Goal: Task Accomplishment & Management: Manage account settings

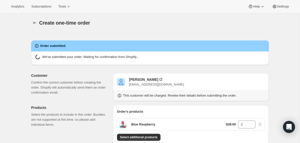
radio input "true"
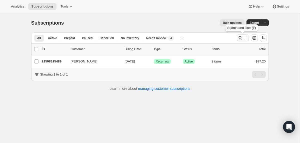
click at [238, 40] on button "Search and filter results" at bounding box center [243, 37] width 12 height 7
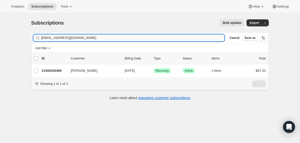
click at [190, 40] on input "katwoman2u@icloud.com" at bounding box center [133, 37] width 184 height 7
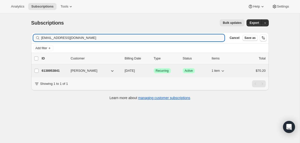
type input "ellerteach@yahoo.com"
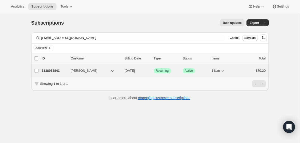
click at [122, 71] on div "6138953841 Diane Eller 09/21/2025 Success Recurring Success Active 1 item $70.20" at bounding box center [154, 70] width 224 height 7
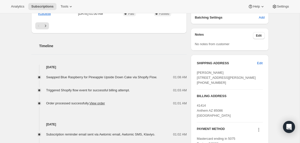
scroll to position [165, 0]
click at [258, 64] on span "Edit" at bounding box center [260, 62] width 6 height 5
select select "IL"
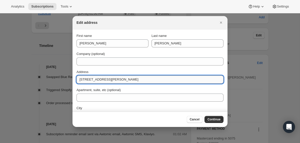
click at [142, 80] on input "25934 W Wilson Rd" at bounding box center [150, 79] width 147 height 8
paste input "41414 N Anthem Ridge Dr Anthem, AZ 85086."
click at [146, 78] on input "41414 N Anthem Ridge Dr Anthem, AZ 85086." at bounding box center [150, 79] width 147 height 8
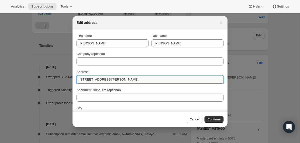
click at [146, 78] on input "41414 N Anthem Ridge Dr Anthem, AZ 85086." at bounding box center [150, 79] width 147 height 8
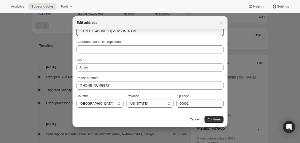
type input "41414 N Anthem Ridge Dr Anthem, AZ 85086."
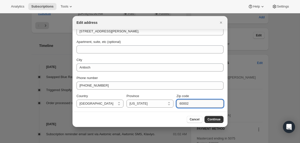
click at [184, 105] on input "60002" at bounding box center [200, 103] width 47 height 8
paste input "85086"
type input "85086"
click at [127, 31] on input "41414 N Anthem Ridge Dr Anthem, AZ 85086." at bounding box center [150, 31] width 147 height 8
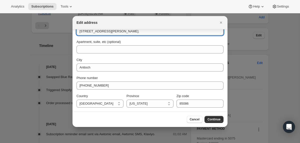
click at [127, 31] on input "41414 N Anthem Ridge Dr Anthem, AZ 85086." at bounding box center [150, 31] width 147 height 8
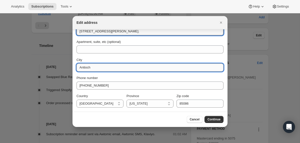
click at [125, 68] on input "Antioch" at bounding box center [150, 67] width 147 height 8
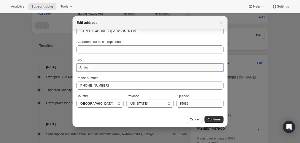
click at [125, 68] on input "Antioch" at bounding box center [150, 67] width 147 height 8
paste input "hem"
type input "Anthem"
click at [136, 103] on select "Alabama Alaska Arizona Arkansas California Colorado Connecticut Delaware Distri…" at bounding box center [150, 103] width 47 height 8
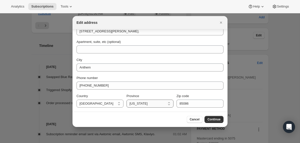
select select "AZ"
click at [127, 99] on select "Alabama Alaska Arizona Arkansas California Colorado Connecticut Delaware Distri…" at bounding box center [150, 103] width 47 height 8
drag, startPoint x: 151, startPoint y: 32, endPoint x: 121, endPoint y: 32, distance: 30.0
click at [121, 32] on input "41414 N Anthem Ridge Dr Anthem, AZ 85086." at bounding box center [150, 31] width 147 height 8
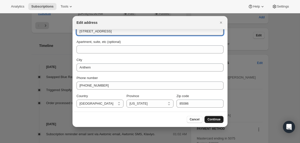
type input "41414 N Anthem Ridge Dr"
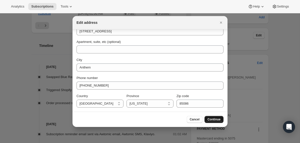
click at [209, 118] on span "Continue" at bounding box center [214, 119] width 13 height 4
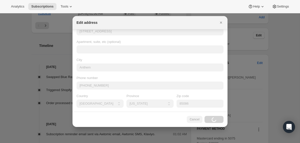
scroll to position [0, 0]
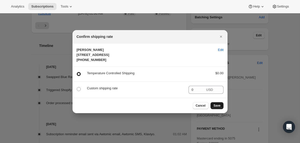
click at [218, 107] on span "Save" at bounding box center [217, 105] width 7 height 4
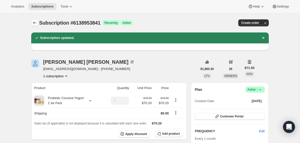
click at [37, 22] on icon "Subscriptions" at bounding box center [34, 22] width 5 height 5
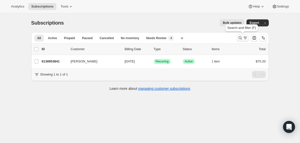
click at [239, 39] on icon "Search and filter results" at bounding box center [240, 37] width 5 height 5
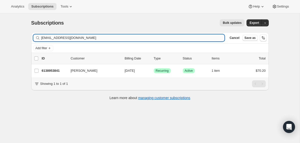
click at [189, 39] on input "ellerteach@yahoo.com" at bounding box center [133, 37] width 184 height 7
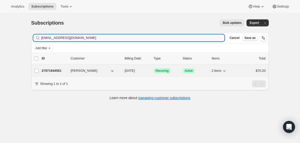
type input "mdreader1@verizon.net"
click at [124, 70] on div "27971944561 mark reader 11/06/2025 Success Recurring Success Active 2 items $70…" at bounding box center [154, 70] width 224 height 7
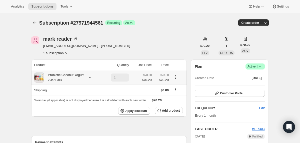
click at [78, 80] on div "Probiotic Coconut Yogurt 2 Jar Pack" at bounding box center [64, 77] width 40 height 10
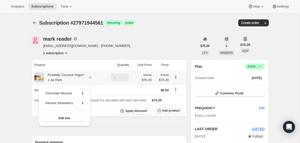
drag, startPoint x: 89, startPoint y: 102, endPoint x: 46, endPoint y: 92, distance: 43.8
click at [46, 92] on div "Chocolate Mousse 1 Harvest Strawberry 1 Edit box" at bounding box center [65, 105] width 52 height 42
copy tbody
click at [35, 25] on icon "Subscriptions" at bounding box center [34, 22] width 5 height 5
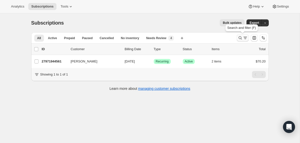
click at [240, 37] on icon "Search and filter results" at bounding box center [240, 37] width 5 height 5
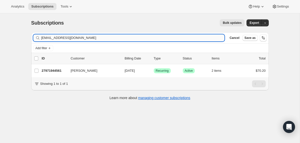
click at [181, 38] on input "mdreader1@verizon.net" at bounding box center [133, 37] width 184 height 7
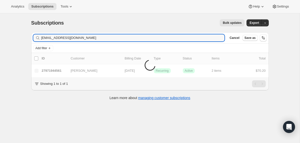
type input "rcsebestyen@gmail.com"
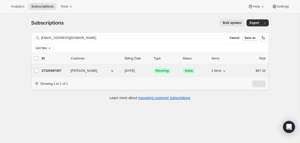
click at [113, 71] on icon "button" at bounding box center [112, 70] width 5 height 5
click at [124, 70] on div "27325497457 Rosemary Johnson 10/17/2025 Success Recurring Success Active 2 item…" at bounding box center [154, 70] width 224 height 7
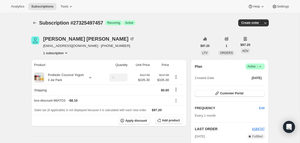
click at [261, 66] on icon at bounding box center [260, 66] width 5 height 5
click at [252, 86] on span "Cancel subscription" at bounding box center [253, 85] width 28 height 4
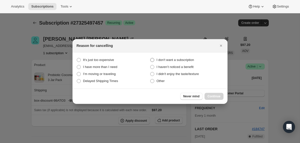
click at [180, 59] on span "I don't want a subscription" at bounding box center [176, 60] width 38 height 4
click at [151, 58] on subscription "I don't want a subscription" at bounding box center [150, 58] width 0 height 0
radio subscription "true"
click at [211, 96] on span "Continue" at bounding box center [214, 96] width 13 height 4
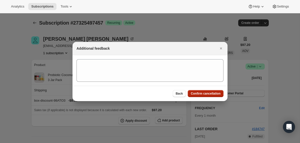
click at [211, 95] on span "Confirm cancellation" at bounding box center [206, 93] width 30 height 4
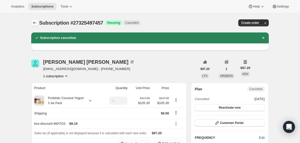
click at [36, 23] on icon "Subscriptions" at bounding box center [34, 22] width 5 height 5
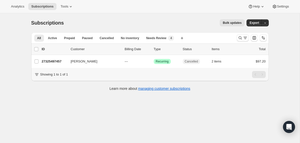
click at [236, 38] on div at bounding box center [252, 38] width 34 height 10
click at [238, 38] on icon "Search and filter results" at bounding box center [240, 37] width 5 height 5
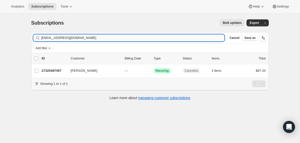
click at [188, 39] on input "rcsebestyen@gmail.com" at bounding box center [133, 37] width 184 height 7
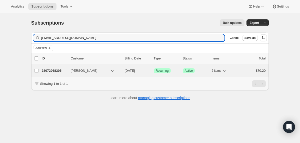
type input "franksdre@yahoo.com"
click at [122, 73] on div "28072968305 Andrea Franks 10/11/2025 Success Recurring Success Active 2 items $…" at bounding box center [154, 70] width 224 height 7
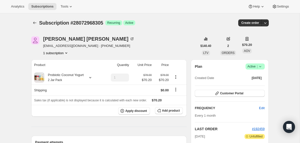
click at [261, 67] on icon at bounding box center [260, 66] width 5 height 5
click at [243, 85] on span "Cancel subscription" at bounding box center [253, 85] width 28 height 4
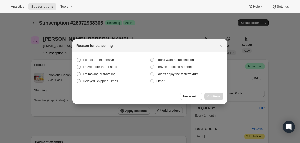
click at [192, 58] on span "I don't want a subscription" at bounding box center [176, 60] width 38 height 4
click at [151, 58] on subscription "I don't want a subscription" at bounding box center [150, 58] width 0 height 0
radio subscription "true"
click at [212, 96] on span "Continue" at bounding box center [214, 96] width 13 height 4
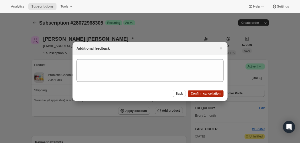
click at [212, 93] on span "Confirm cancellation" at bounding box center [206, 93] width 30 height 4
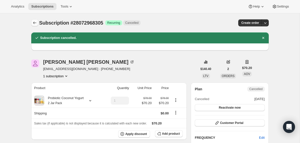
click at [33, 21] on icon "Subscriptions" at bounding box center [34, 22] width 5 height 5
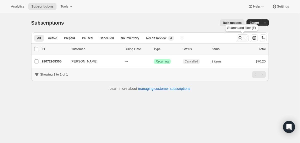
click at [241, 38] on icon "Search and filter results" at bounding box center [240, 37] width 5 height 5
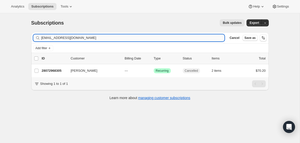
click at [168, 38] on input "franksdre@yahoo.com" at bounding box center [133, 37] width 184 height 7
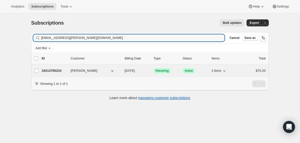
type input "braiden.chamberlain@gmail.com"
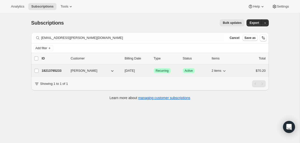
click at [123, 69] on div "18213765233 Braiden Chamberlain 10/16/2025 Success Recurring Success Active 2 i…" at bounding box center [154, 70] width 224 height 7
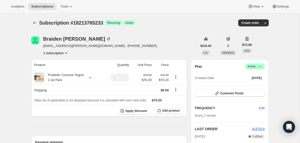
click at [261, 65] on icon at bounding box center [260, 66] width 5 height 5
click at [248, 83] on span "Cancel subscription" at bounding box center [253, 85] width 28 height 4
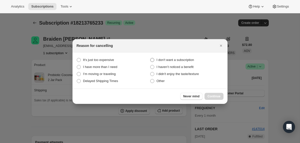
click at [188, 59] on span "I don't want a subscription" at bounding box center [176, 60] width 38 height 4
click at [151, 58] on subscription "I don't want a subscription" at bounding box center [150, 58] width 0 height 0
radio subscription "true"
click at [211, 94] on span "Continue" at bounding box center [214, 96] width 13 height 4
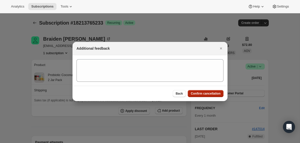
click at [208, 94] on span "Confirm cancellation" at bounding box center [206, 93] width 30 height 4
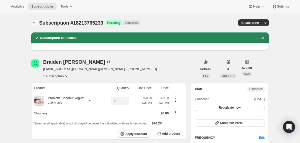
click at [35, 23] on icon "Subscriptions" at bounding box center [34, 22] width 5 height 5
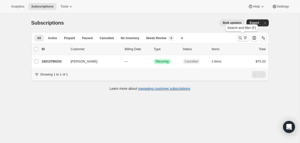
click at [239, 39] on icon "Search and filter results" at bounding box center [240, 37] width 5 height 5
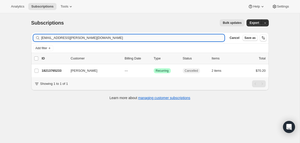
click at [178, 38] on input "braiden.chamberlain@gmail.com" at bounding box center [133, 37] width 184 height 7
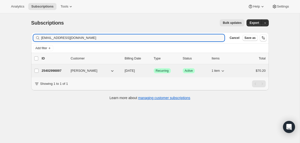
type input "rrgellerman@gmail.com"
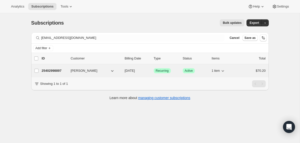
click at [123, 71] on div "25402998897 Rachel Halevy 10/03/2025 Success Recurring Success Active 1 item $7…" at bounding box center [154, 70] width 224 height 7
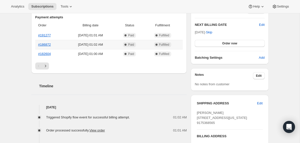
scroll to position [127, 0]
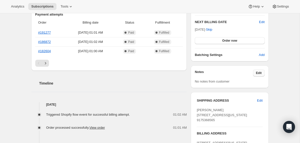
click at [257, 72] on span "Edit" at bounding box center [259, 73] width 6 height 4
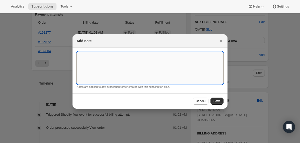
click at [156, 69] on textarea ":r2bc:" at bounding box center [150, 68] width 147 height 33
type textarea "No Saturday Deliveries"
click at [220, 103] on button "Save" at bounding box center [217, 100] width 13 height 7
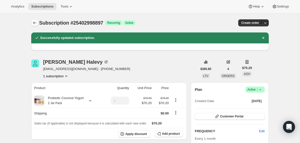
click at [32, 23] on button "Subscriptions" at bounding box center [34, 22] width 7 height 7
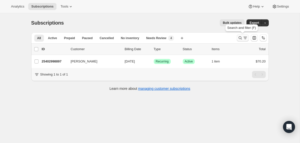
click at [240, 38] on icon "Search and filter results" at bounding box center [240, 37] width 5 height 5
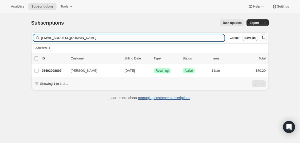
click at [199, 39] on input "rrgellerman@gmail.com" at bounding box center [133, 37] width 184 height 7
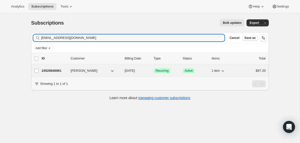
type input "chamoislong111@gmail.com"
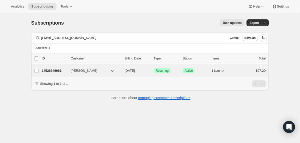
click at [123, 70] on div "24528846961 Chamois Long Clarke 10/17/2025 Success Recurring Success Active 1 i…" at bounding box center [154, 70] width 224 height 7
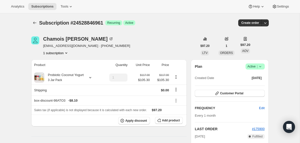
click at [259, 65] on icon at bounding box center [260, 66] width 5 height 5
click at [250, 86] on span "Cancel subscription" at bounding box center [253, 85] width 28 height 4
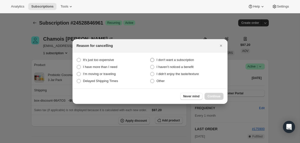
click at [169, 62] on span "I don't want a subscription" at bounding box center [176, 60] width 38 height 4
click at [151, 58] on subscription "I don't want a subscription" at bounding box center [150, 58] width 0 height 0
radio subscription "true"
click at [213, 94] on button "Continue" at bounding box center [214, 96] width 19 height 7
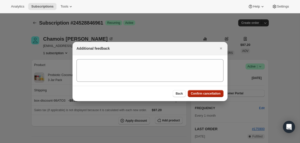
click at [213, 94] on span "Confirm cancellation" at bounding box center [206, 93] width 30 height 4
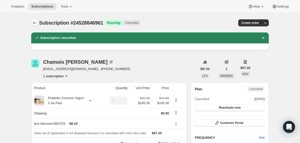
click at [35, 22] on icon "Subscriptions" at bounding box center [34, 22] width 5 height 5
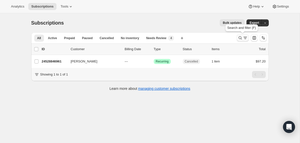
click at [240, 37] on icon "Search and filter results" at bounding box center [240, 37] width 5 height 5
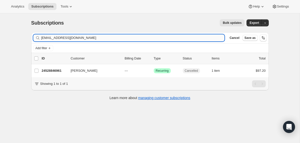
click at [173, 39] on input "chamoislong111@gmail.com" at bounding box center [133, 37] width 184 height 7
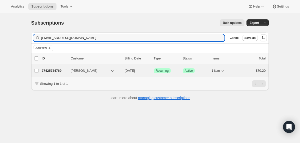
type input "jalealejandra@hotmail.com"
click at [123, 70] on div "27425734769 Alejandra Rodriguez 09/20/2025 Success Recurring Success Active 1 i…" at bounding box center [154, 70] width 224 height 7
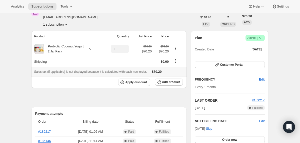
scroll to position [33, 0]
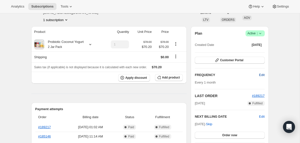
click at [261, 72] on span "Edit" at bounding box center [262, 74] width 6 height 5
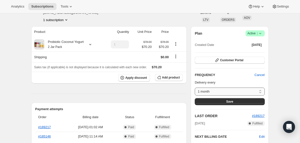
click at [260, 89] on select "1 month Custom..." at bounding box center [230, 91] width 70 height 8
select select "custom"
click at [195, 87] on select "1 month Custom..." at bounding box center [230, 91] width 70 height 8
select select "MONTH"
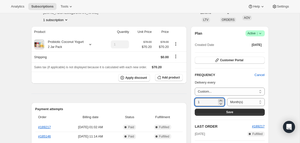
click at [220, 100] on icon at bounding box center [220, 100] width 5 height 5
type input "2"
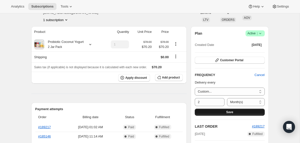
click at [222, 113] on button "Save" at bounding box center [230, 111] width 70 height 7
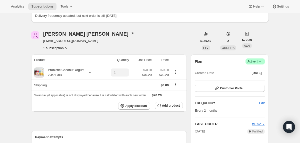
scroll to position [0, 0]
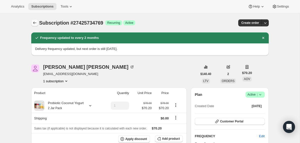
click at [35, 25] on icon "Subscriptions" at bounding box center [34, 22] width 5 height 5
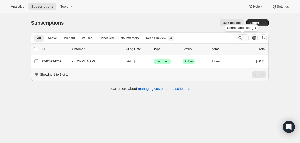
click at [240, 38] on icon "Search and filter results" at bounding box center [240, 37] width 5 height 5
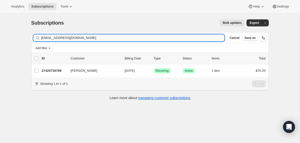
click at [203, 38] on input "jalealejandra@hotmail.com" at bounding box center [133, 37] width 184 height 7
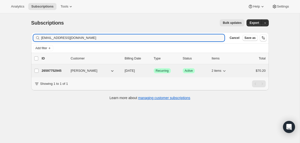
type input "amass8117@gmail.com"
click at [126, 68] on div "26597752945 ashley Gambill 10/30/2025 Success Recurring Success Active 2 items …" at bounding box center [154, 70] width 224 height 7
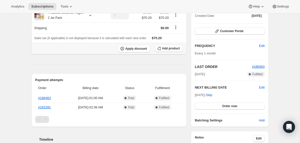
scroll to position [62, 0]
click at [212, 93] on span "Skip" at bounding box center [209, 94] width 6 height 5
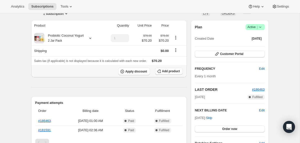
scroll to position [98, 0]
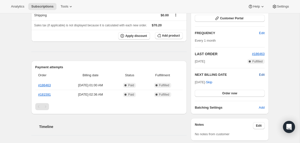
click at [262, 75] on span "Edit" at bounding box center [262, 74] width 6 height 5
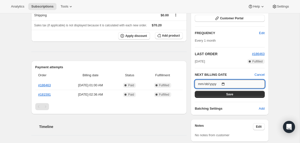
click at [225, 85] on input "2025-11-30" at bounding box center [230, 84] width 70 height 9
type input "2025-10-30"
click at [215, 94] on button "Save" at bounding box center [230, 94] width 70 height 7
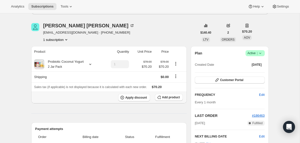
scroll to position [0, 0]
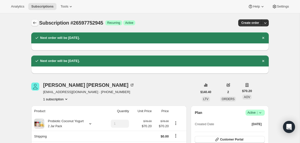
click at [35, 24] on icon "Subscriptions" at bounding box center [34, 22] width 5 height 5
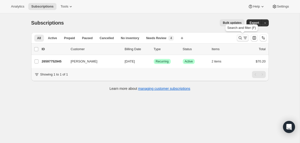
click at [241, 38] on icon "Search and filter results" at bounding box center [240, 37] width 5 height 5
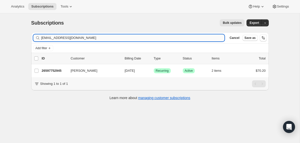
click at [192, 40] on input "amass8117@gmail.com" at bounding box center [133, 37] width 184 height 7
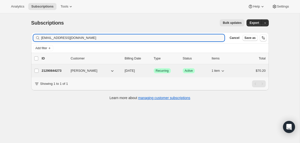
type input "[EMAIL_ADDRESS][DOMAIN_NAME]"
click at [122, 70] on div "21290844273 Jacob Fishman 10/16/2025 Success Recurring Success Active 1 item $7…" at bounding box center [154, 70] width 224 height 7
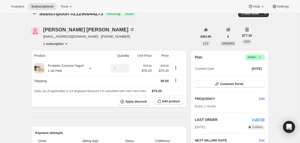
scroll to position [10, 0]
click at [88, 64] on div "Probiotic Coconut Yogurt 2 Jar Pack" at bounding box center [67, 68] width 67 height 10
click at [90, 67] on div at bounding box center [89, 67] width 7 height 5
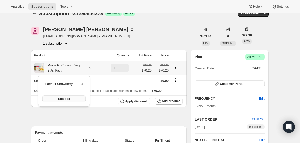
click at [76, 99] on button "Edit box" at bounding box center [64, 98] width 43 height 7
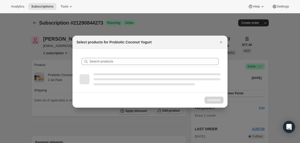
scroll to position [0, 0]
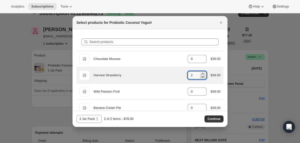
click at [202, 77] on icon ":r3g3:" at bounding box center [203, 77] width 3 height 2
type input "0"
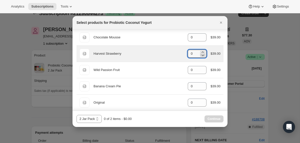
scroll to position [22, 0]
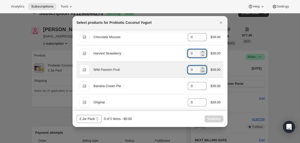
click at [202, 69] on icon ":r3g3:" at bounding box center [202, 71] width 5 height 5
click at [202, 66] on icon ":r3g3:" at bounding box center [202, 68] width 5 height 5
type input "1"
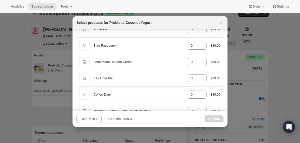
scroll to position [154, 0]
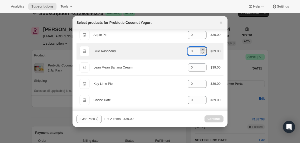
click at [203, 48] on icon ":r3g3:" at bounding box center [202, 49] width 5 height 5
type input "1"
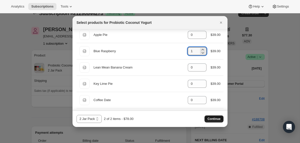
click at [216, 117] on span "Continue" at bounding box center [214, 119] width 13 height 4
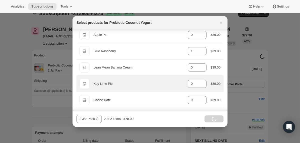
scroll to position [10, 0]
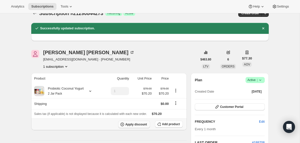
click at [127, 123] on span "Apply discount" at bounding box center [136, 124] width 22 height 4
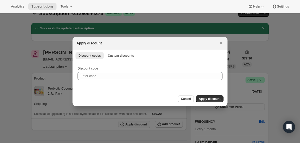
scroll to position [0, 0]
click at [113, 57] on span "Custom discounts" at bounding box center [121, 56] width 26 height 4
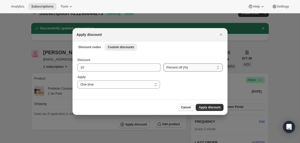
click at [164, 67] on select "Percent off (%) Amount off ($)" at bounding box center [193, 67] width 59 height 8
select select "fixed"
click at [164, 63] on select "Percent off (%) Amount off ($)" at bounding box center [193, 67] width 59 height 8
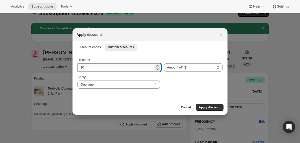
click at [133, 67] on input "10" at bounding box center [116, 67] width 76 height 8
click at [103, 67] on input "10" at bounding box center [116, 67] width 76 height 8
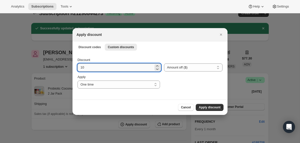
click at [103, 67] on input "10" at bounding box center [116, 67] width 76 height 8
type input "40.5"
click at [201, 105] on span "Apply discount" at bounding box center [210, 107] width 22 height 4
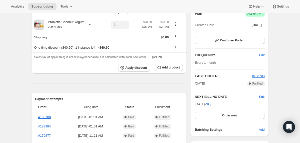
scroll to position [80, 0]
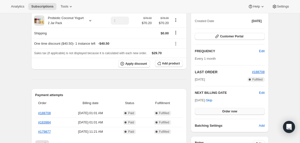
click at [202, 111] on button "Order now" at bounding box center [230, 111] width 70 height 7
click at [202, 111] on button "Click to confirm" at bounding box center [230, 111] width 70 height 7
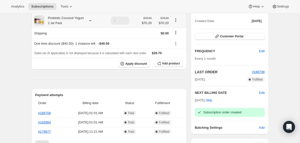
click at [80, 22] on div "Probiotic Coconut Yogurt 2 Jar Pack" at bounding box center [64, 21] width 40 height 10
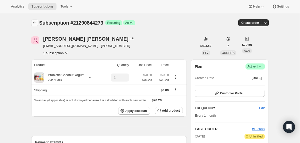
click at [35, 23] on icon "Subscriptions" at bounding box center [34, 22] width 5 height 5
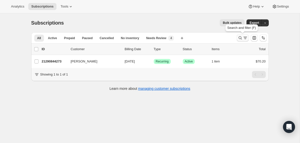
click at [239, 39] on icon "Search and filter results" at bounding box center [240, 37] width 5 height 5
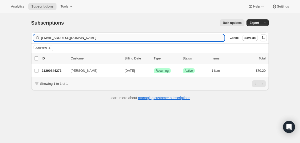
click at [172, 38] on input "[EMAIL_ADDRESS][DOMAIN_NAME]" at bounding box center [133, 37] width 184 height 7
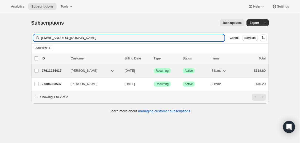
type input "[EMAIL_ADDRESS][DOMAIN_NAME]"
click at [126, 72] on span "[DATE]" at bounding box center [130, 71] width 10 height 4
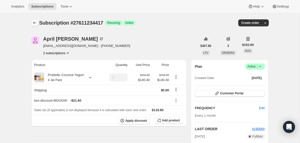
click at [37, 23] on icon "Subscriptions" at bounding box center [34, 22] width 5 height 5
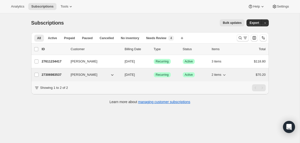
click at [124, 77] on div "27306983537 [PERSON_NAME] [DATE] Success Recurring Success Active 2 items $70.20" at bounding box center [154, 74] width 224 height 7
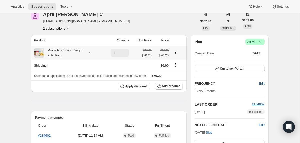
scroll to position [23, 0]
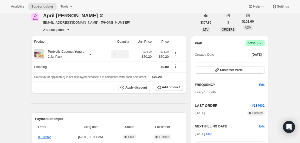
click at [261, 43] on icon at bounding box center [260, 43] width 2 height 1
click at [254, 64] on span "Cancel subscription" at bounding box center [253, 61] width 28 height 5
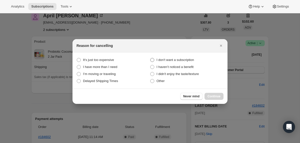
click at [193, 60] on span "I don't want a subscription" at bounding box center [176, 60] width 38 height 4
click at [151, 58] on subscription "I don't want a subscription" at bounding box center [150, 58] width 0 height 0
radio subscription "true"
click at [211, 96] on span "Continue" at bounding box center [214, 96] width 13 height 4
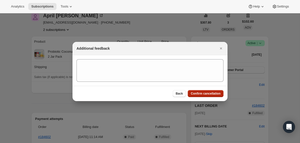
click at [211, 96] on button "Confirm cancellation" at bounding box center [206, 93] width 36 height 7
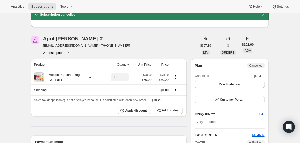
scroll to position [0, 0]
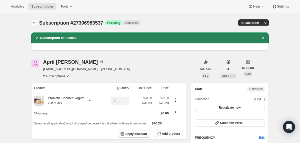
click at [34, 24] on icon "Subscriptions" at bounding box center [34, 22] width 5 height 5
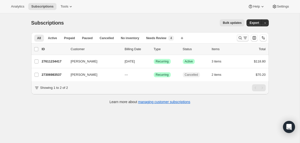
click at [238, 39] on icon "Search and filter results" at bounding box center [240, 37] width 5 height 5
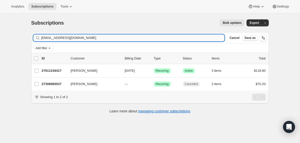
click at [198, 37] on input "[EMAIL_ADDRESS][DOMAIN_NAME]" at bounding box center [133, 37] width 184 height 7
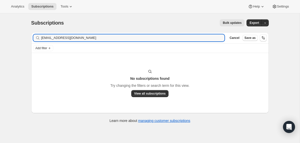
type input "[EMAIL_ADDRESS][DOMAIN_NAME]"
click at [73, 39] on input "[EMAIL_ADDRESS][DOMAIN_NAME]" at bounding box center [128, 37] width 175 height 7
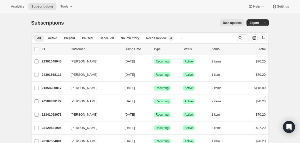
click at [239, 39] on icon "Search and filter results" at bounding box center [240, 37] width 5 height 5
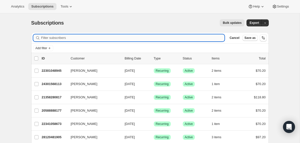
click at [163, 39] on input "Filter subscribers" at bounding box center [133, 37] width 184 height 7
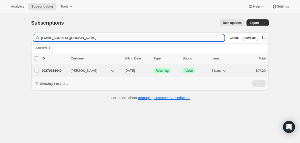
type input "bigjfoltz@gmail.com"
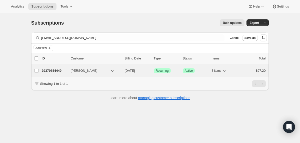
click at [121, 72] on div "29379854449 John Foltz 10/10/2025 Success Recurring Success Active 3 items $97.…" at bounding box center [154, 70] width 224 height 7
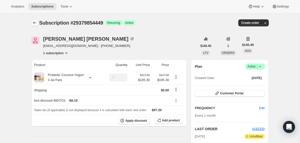
click at [34, 23] on icon "Subscriptions" at bounding box center [34, 22] width 5 height 5
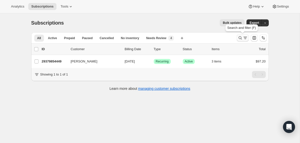
click at [240, 39] on icon "Search and filter results" at bounding box center [240, 37] width 5 height 5
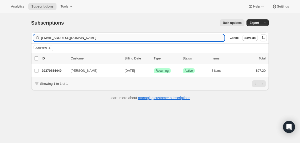
click at [197, 40] on input "bigjfoltz@gmail.com" at bounding box center [133, 37] width 184 height 7
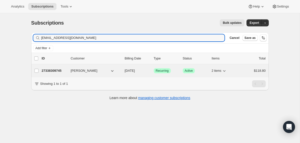
type input "hanna_banuelos@comcast.net"
click at [122, 70] on div "27338309745 Hannah Banuelos 10/17/2025 Success Recurring Success Active 2 items…" at bounding box center [154, 70] width 224 height 7
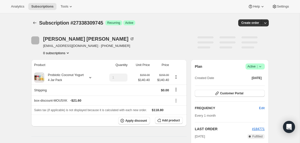
click at [260, 67] on icon at bounding box center [260, 66] width 2 height 1
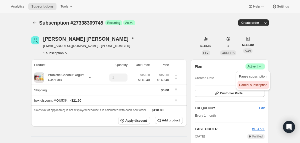
click at [251, 84] on span "Cancel subscription" at bounding box center [253, 85] width 28 height 4
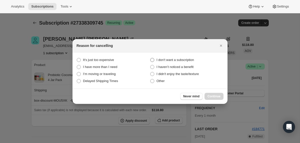
click at [187, 58] on span "I don't want a subscription" at bounding box center [176, 60] width 38 height 4
click at [151, 58] on subscription "I don't want a subscription" at bounding box center [150, 58] width 0 height 0
radio subscription "true"
click at [214, 95] on span "Continue" at bounding box center [214, 96] width 13 height 4
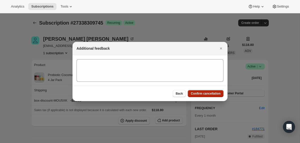
click at [214, 95] on span "Confirm cancellation" at bounding box center [206, 93] width 30 height 4
